Goal: Contribute content: Contribute content

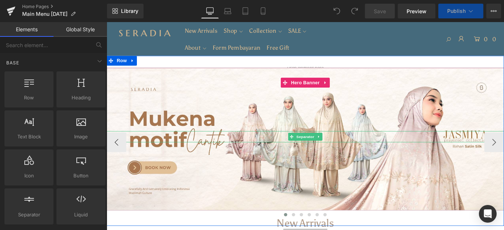
click at [231, 147] on div at bounding box center [330, 151] width 446 height 13
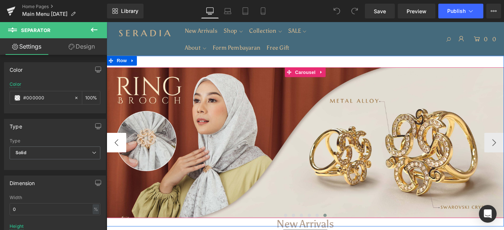
click at [117, 158] on button "‹" at bounding box center [118, 158] width 22 height 22
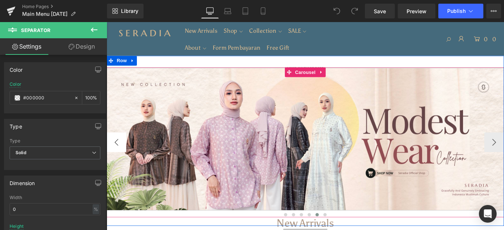
click at [117, 158] on button "‹" at bounding box center [118, 157] width 22 height 22
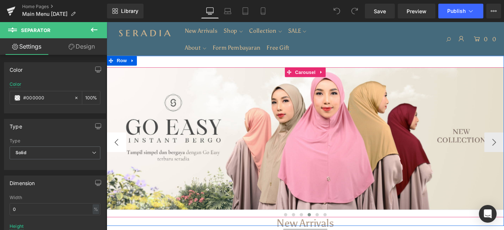
click at [117, 158] on button "‹" at bounding box center [118, 157] width 22 height 22
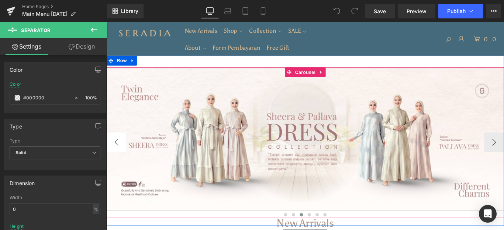
click at [117, 158] on button "‹" at bounding box center [118, 157] width 22 height 22
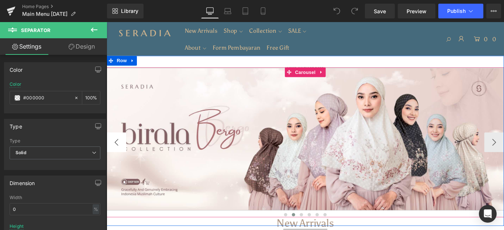
click at [118, 158] on button "‹" at bounding box center [118, 157] width 22 height 22
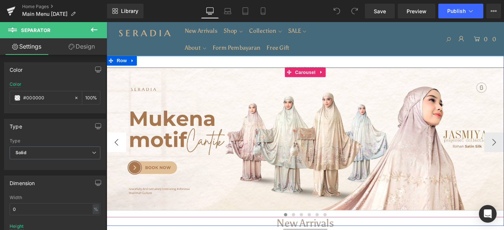
click at [119, 159] on button "‹" at bounding box center [118, 157] width 22 height 22
click at [312, 77] on icon at bounding box center [311, 79] width 5 height 6
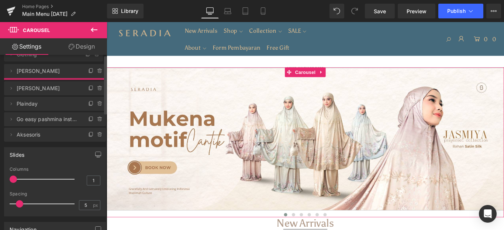
drag, startPoint x: 55, startPoint y: 135, endPoint x: 74, endPoint y: 56, distance: 80.8
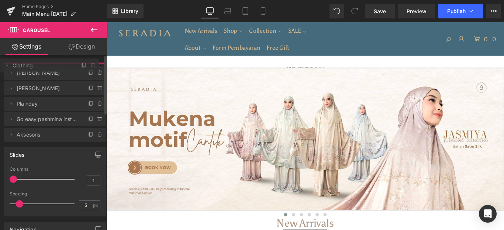
drag, startPoint x: 61, startPoint y: 92, endPoint x: 68, endPoint y: 71, distance: 22.3
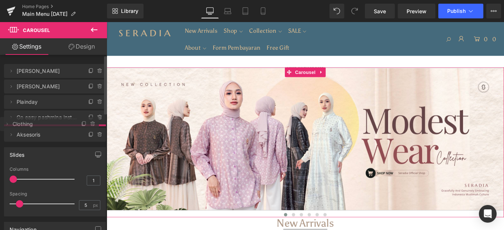
drag, startPoint x: 55, startPoint y: 73, endPoint x: 42, endPoint y: 126, distance: 54.7
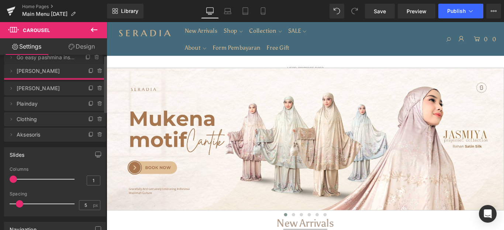
drag, startPoint x: 44, startPoint y: 121, endPoint x: 63, endPoint y: 60, distance: 63.0
drag, startPoint x: 52, startPoint y: 85, endPoint x: 59, endPoint y: 63, distance: 23.7
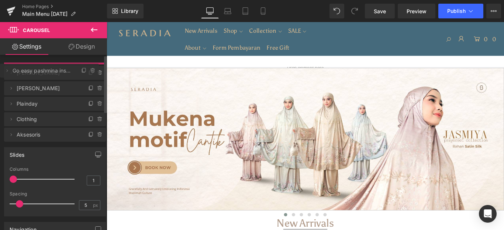
drag, startPoint x: 50, startPoint y: 84, endPoint x: 52, endPoint y: 69, distance: 16.0
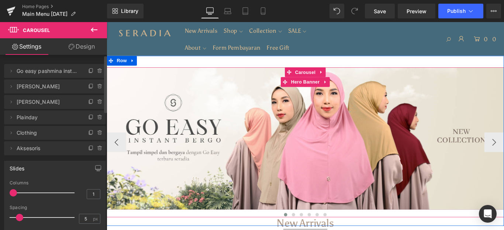
click at [215, 144] on div "Separator" at bounding box center [330, 150] width 446 height 13
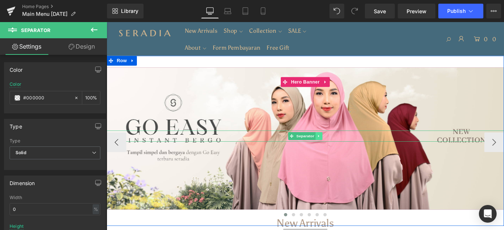
click at [347, 146] on link at bounding box center [345, 150] width 8 height 9
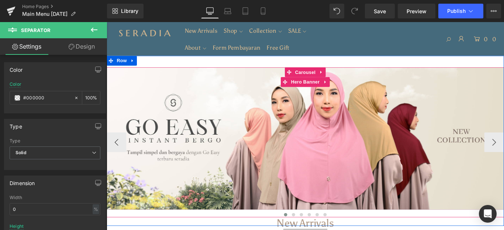
click at [347, 132] on div at bounding box center [330, 153] width 446 height 160
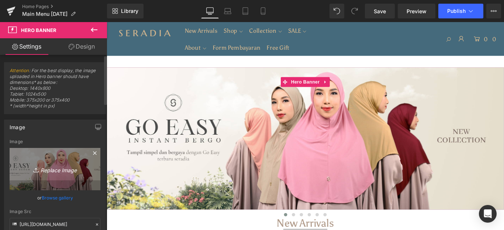
click at [79, 163] on link "Replace Image" at bounding box center [55, 169] width 91 height 42
type input "C:\fakepath\Banner Website.jpg"
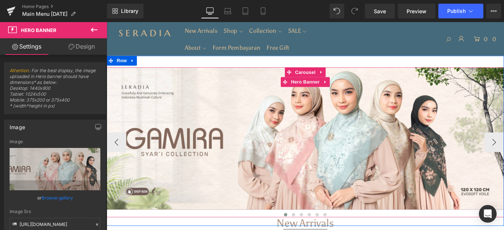
click at [266, 128] on div at bounding box center [330, 153] width 446 height 160
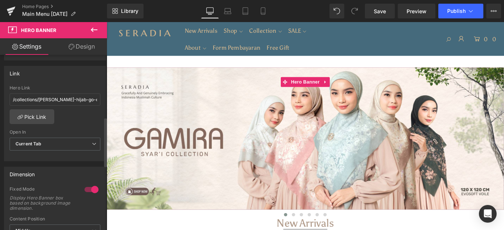
scroll to position [221, 0]
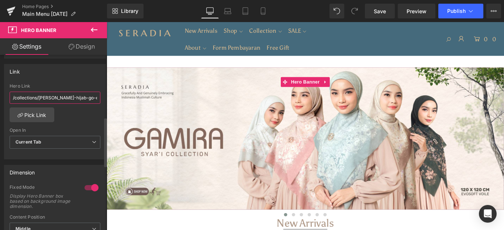
click at [56, 97] on input "/collections/[PERSON_NAME]-hijab-go-easy" at bounding box center [55, 98] width 91 height 12
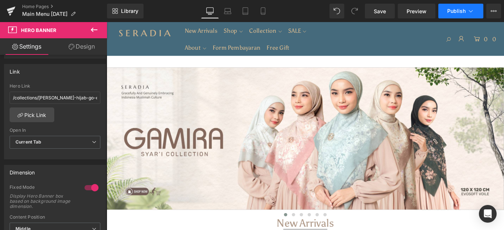
click at [463, 8] on span "Publish" at bounding box center [456, 11] width 18 height 6
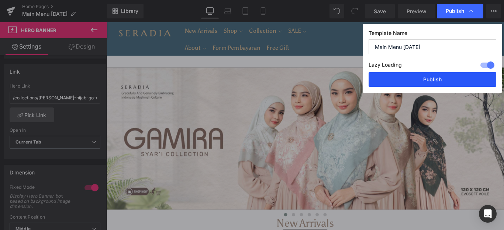
click at [438, 78] on button "Publish" at bounding box center [432, 79] width 128 height 15
